Goal: Information Seeking & Learning: Learn about a topic

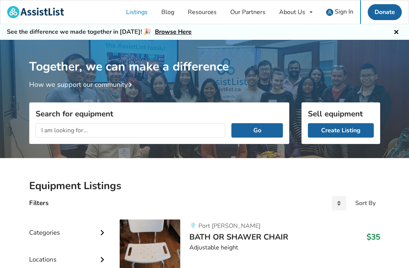
click at [380, 11] on link "Donate" at bounding box center [385, 12] width 34 height 16
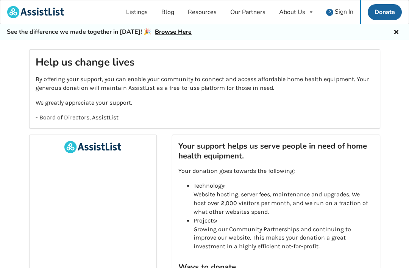
click at [207, 8] on link "Resources" at bounding box center [202, 11] width 42 height 23
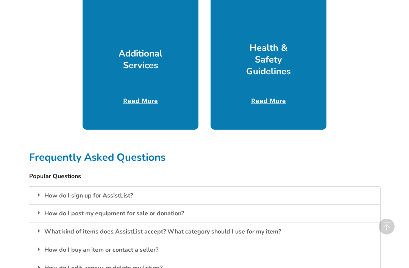
scroll to position [481, 0]
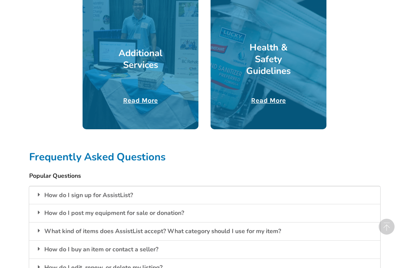
click at [136, 93] on div at bounding box center [141, 34] width 116 height 189
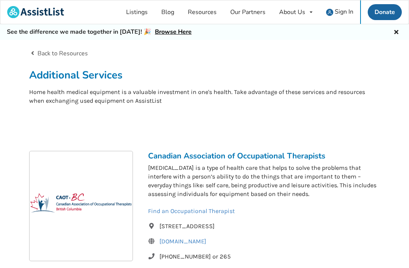
click at [255, 4] on link "Our Partners" at bounding box center [247, 11] width 49 height 23
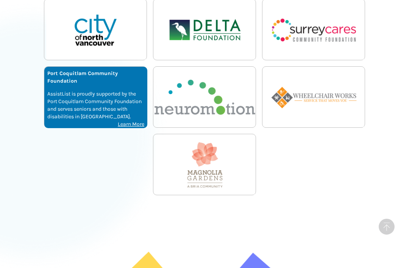
scroll to position [455, 0]
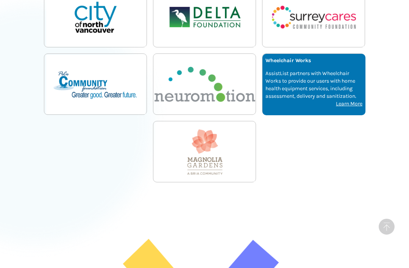
click at [316, 75] on p "AssistList partners with Wheelchair Works to provide our users with home health…" at bounding box center [313, 85] width 97 height 30
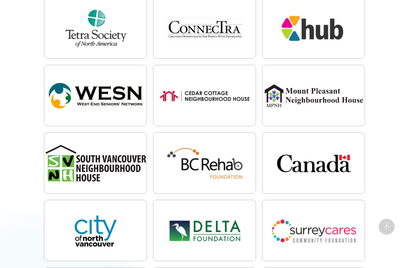
scroll to position [243, 0]
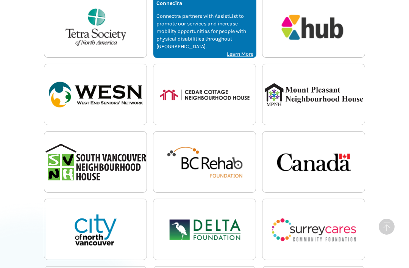
click at [238, 14] on p "Connectra partners with AssistList to promote our services and increase mobilit…" at bounding box center [204, 31] width 97 height 38
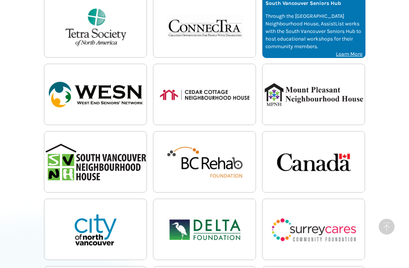
click at [323, 20] on p "Through the [GEOGRAPHIC_DATA] Neighbourhood House, AssistList works with the So…" at bounding box center [313, 31] width 97 height 38
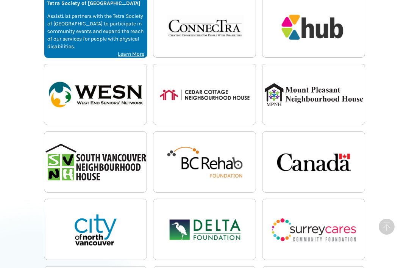
click at [117, 25] on p "AssistList partners with the Tetra Society of [GEOGRAPHIC_DATA] to participate …" at bounding box center [95, 31] width 97 height 38
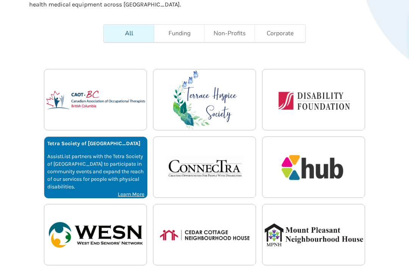
scroll to position [106, 0]
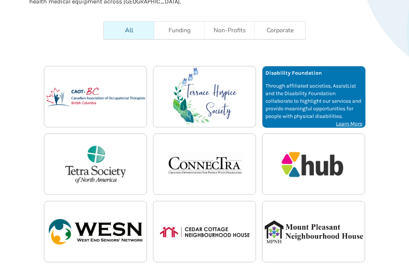
click at [327, 85] on p "Through affiliated societies, AssistList and the Disability Foundation collabor…" at bounding box center [313, 101] width 97 height 38
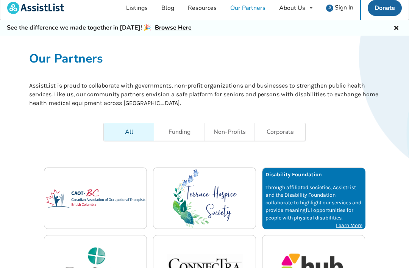
scroll to position [0, 0]
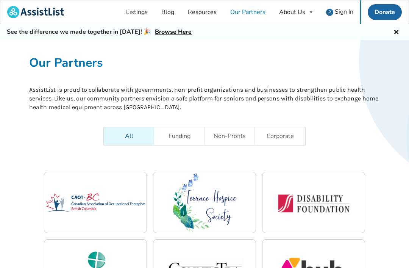
click at [220, 138] on link "Non-Profits" at bounding box center [229, 135] width 50 height 17
